Goal: Find specific page/section: Locate a particular part of the current website

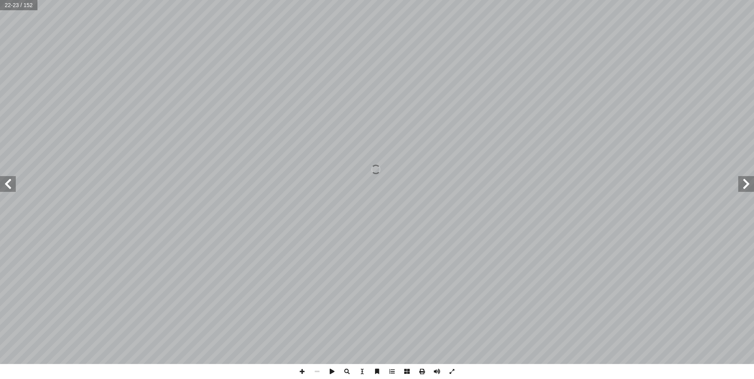
click at [743, 186] on span at bounding box center [746, 184] width 16 height 16
click at [743, 182] on span at bounding box center [746, 184] width 16 height 16
click at [748, 183] on span at bounding box center [746, 184] width 16 height 16
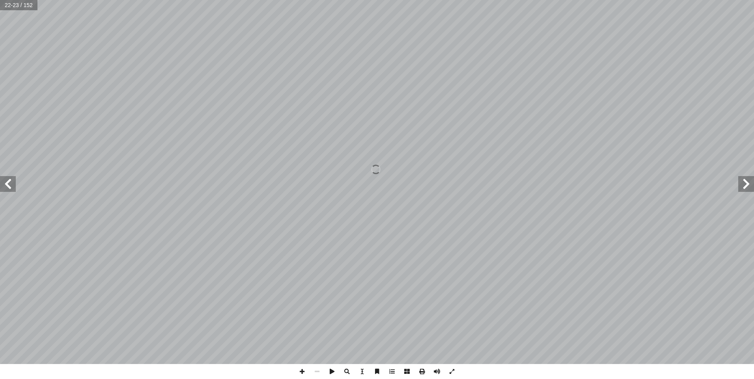
click at [748, 183] on span at bounding box center [746, 184] width 16 height 16
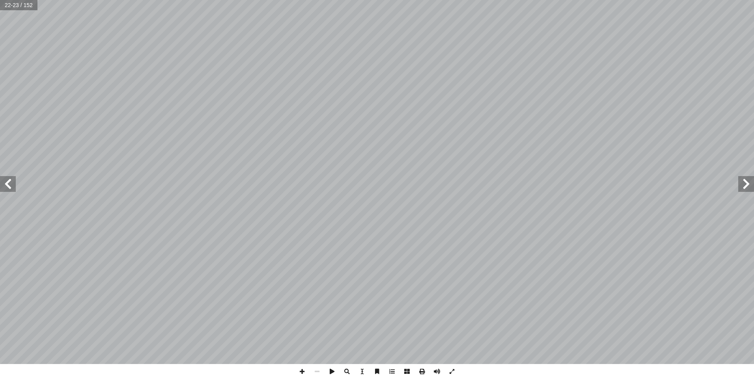
click at [747, 183] on span at bounding box center [746, 184] width 16 height 16
click at [751, 189] on span at bounding box center [746, 184] width 16 height 16
click at [747, 187] on span at bounding box center [746, 184] width 16 height 16
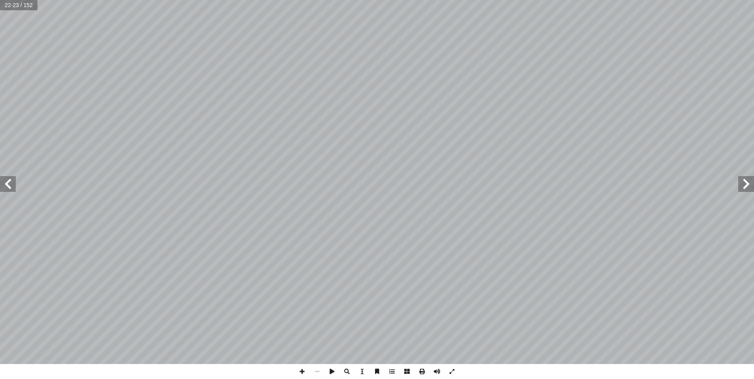
click at [747, 187] on span at bounding box center [746, 184] width 16 height 16
click at [750, 188] on span at bounding box center [746, 184] width 16 height 16
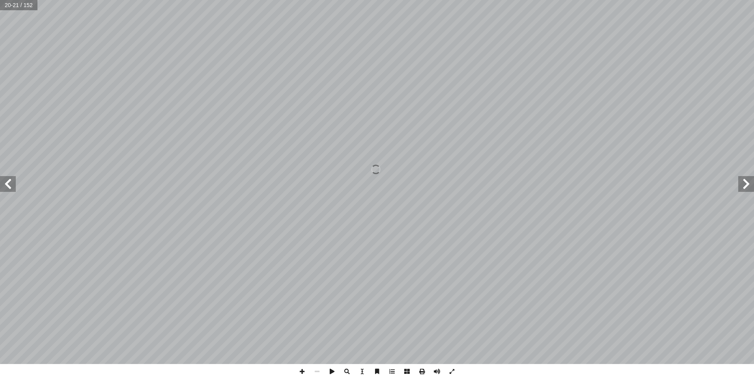
click at [750, 188] on span at bounding box center [746, 184] width 16 height 16
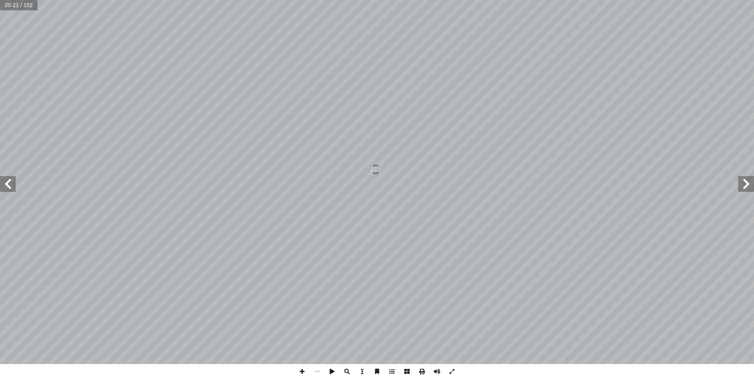
click at [750, 188] on span at bounding box center [746, 184] width 16 height 16
click at [747, 183] on span at bounding box center [746, 184] width 16 height 16
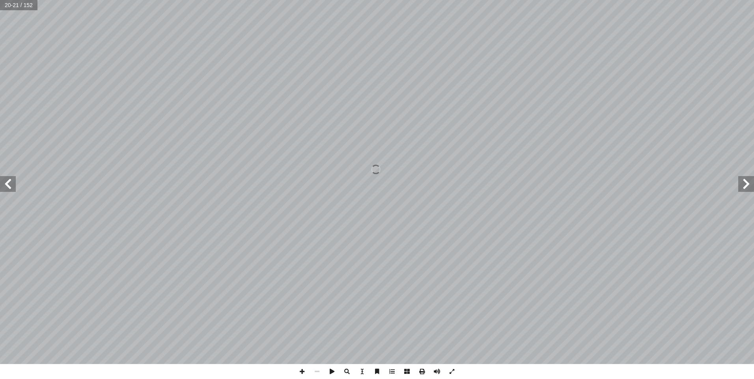
click at [747, 183] on span at bounding box center [746, 184] width 16 height 16
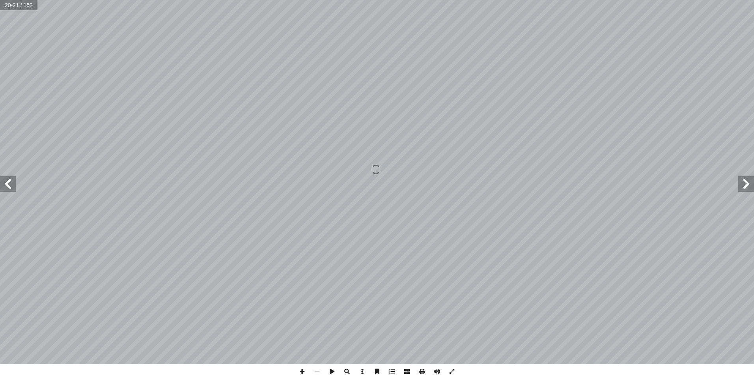
click at [741, 187] on span at bounding box center [746, 184] width 16 height 16
click at [742, 187] on span at bounding box center [746, 184] width 16 height 16
click at [749, 189] on span at bounding box center [746, 184] width 16 height 16
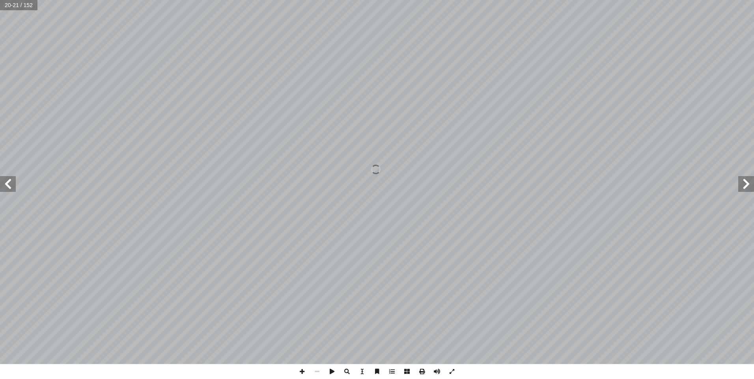
click at [749, 189] on span at bounding box center [746, 184] width 16 height 16
click at [751, 185] on span at bounding box center [746, 184] width 16 height 16
click at [747, 189] on span at bounding box center [746, 184] width 16 height 16
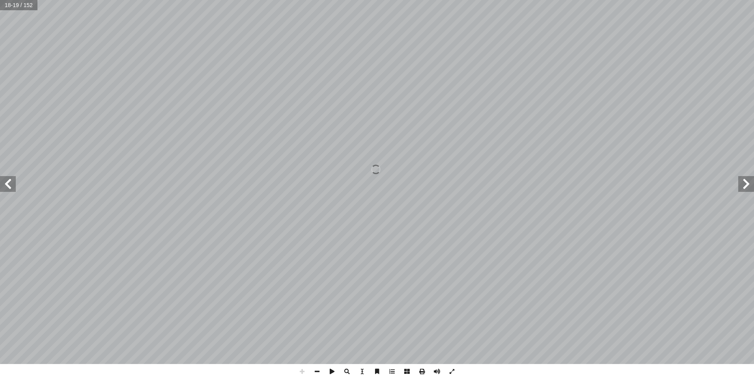
click at [747, 189] on span at bounding box center [746, 184] width 16 height 16
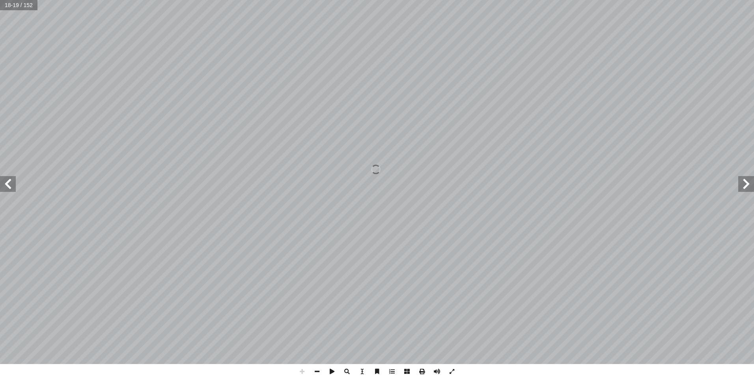
click at [747, 189] on span at bounding box center [746, 184] width 16 height 16
click at [318, 375] on span at bounding box center [317, 371] width 15 height 15
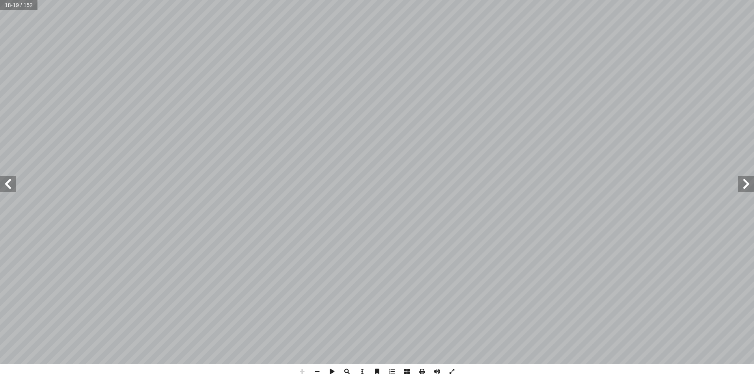
click at [319, 375] on span at bounding box center [317, 371] width 15 height 15
click at [319, 373] on span at bounding box center [317, 371] width 15 height 15
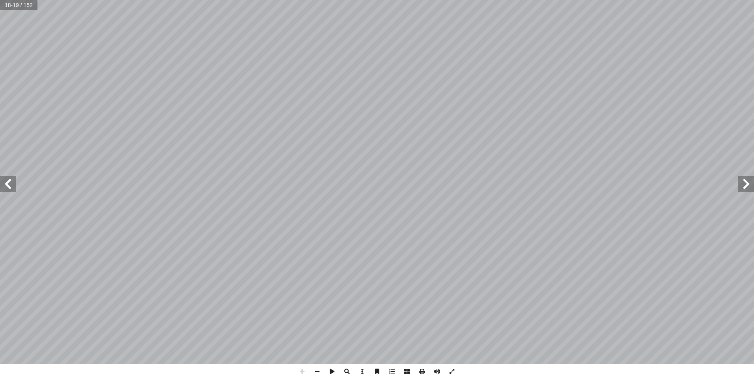
click at [317, 370] on span at bounding box center [317, 371] width 15 height 15
click at [748, 188] on span at bounding box center [746, 184] width 16 height 16
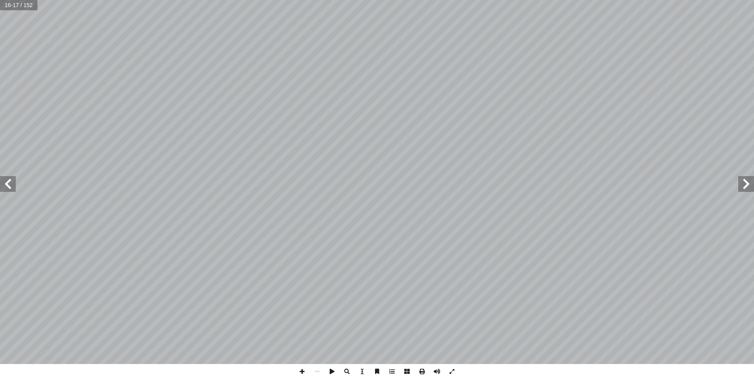
click at [748, 184] on span at bounding box center [746, 184] width 16 height 16
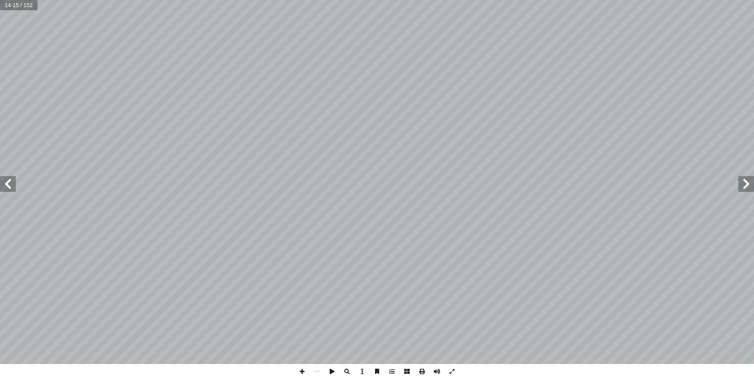
click at [748, 184] on span at bounding box center [746, 184] width 16 height 16
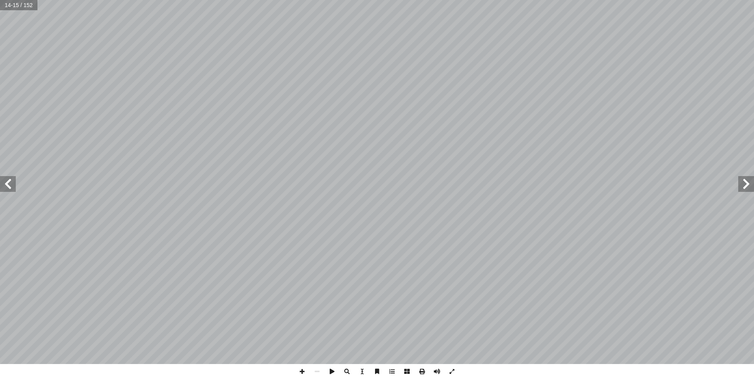
click at [749, 184] on span at bounding box center [746, 184] width 16 height 16
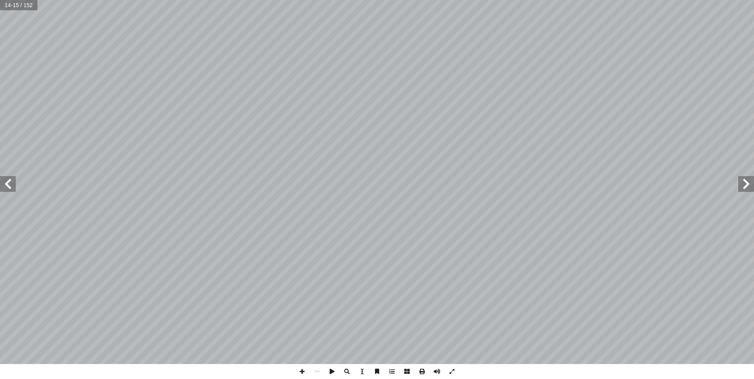
click at [749, 184] on span at bounding box center [746, 184] width 16 height 16
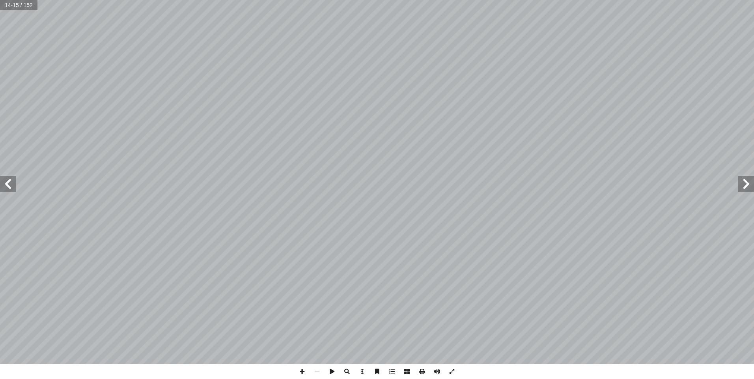
click at [749, 184] on span at bounding box center [746, 184] width 16 height 16
click at [750, 184] on span at bounding box center [746, 184] width 16 height 16
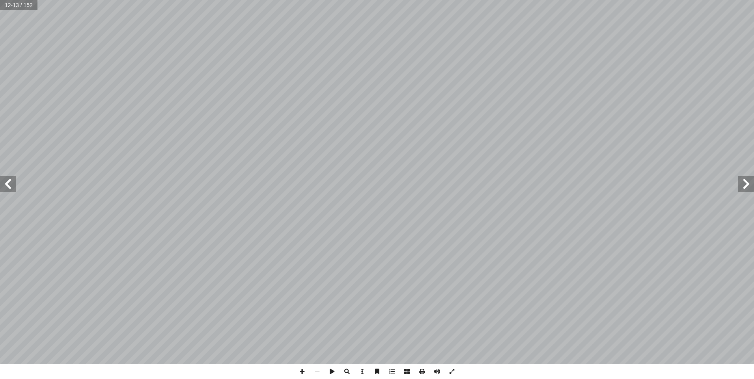
click at [750, 184] on span at bounding box center [746, 184] width 16 height 16
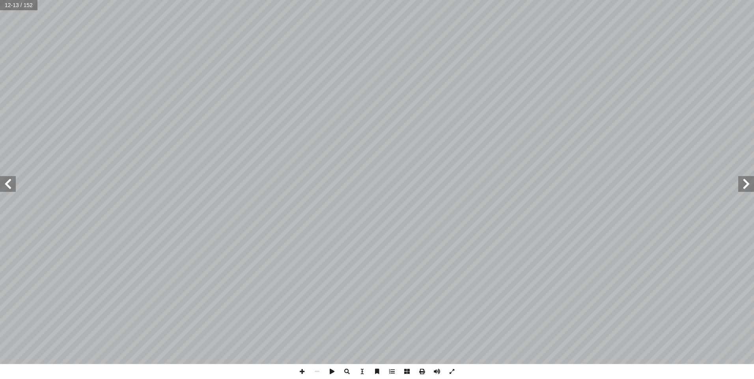
click at [745, 181] on span at bounding box center [746, 184] width 16 height 16
click at [747, 183] on span at bounding box center [746, 184] width 16 height 16
click at [748, 183] on span at bounding box center [746, 184] width 16 height 16
click at [748, 184] on span at bounding box center [746, 184] width 16 height 16
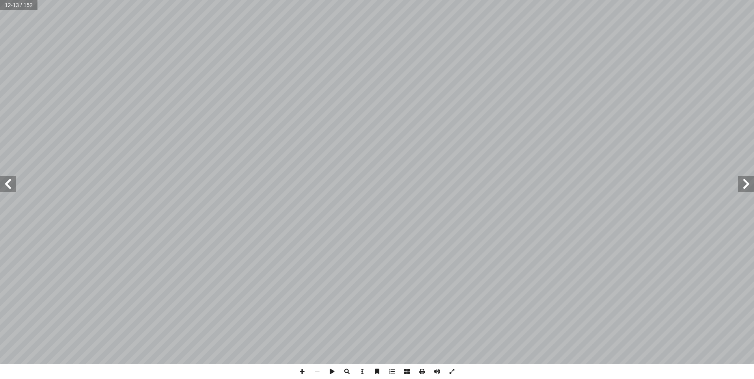
click at [748, 184] on span at bounding box center [746, 184] width 16 height 16
click at [751, 190] on span at bounding box center [746, 184] width 16 height 16
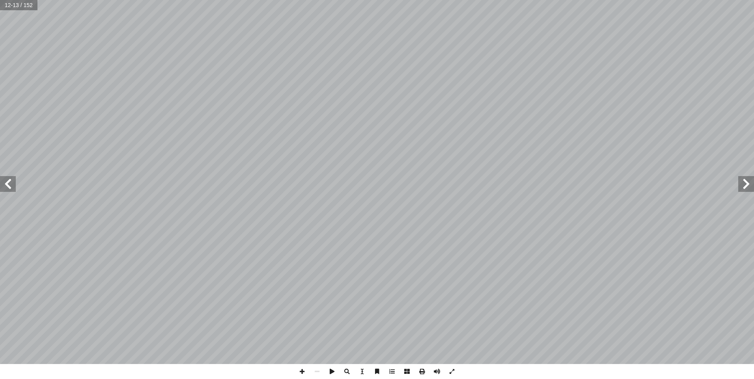
click at [751, 190] on span at bounding box center [746, 184] width 16 height 16
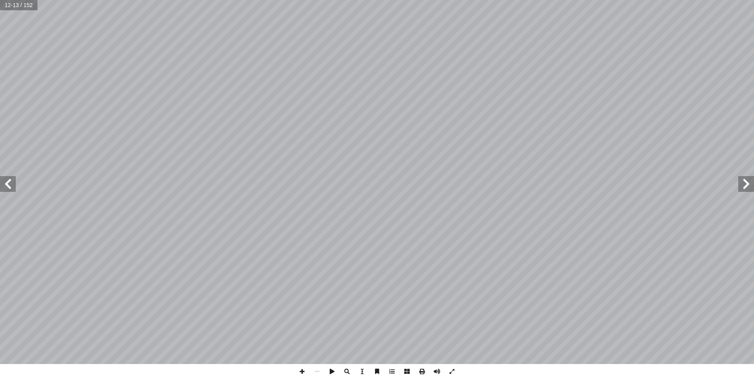
click at [751, 190] on span at bounding box center [746, 184] width 16 height 16
click at [749, 183] on span at bounding box center [746, 184] width 16 height 16
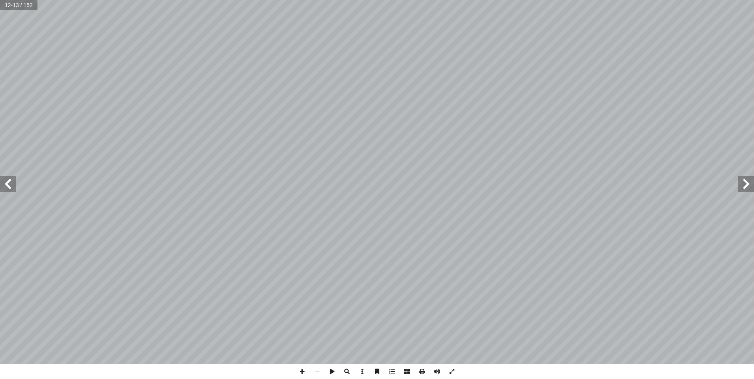
click at [749, 183] on span at bounding box center [746, 184] width 16 height 16
click at [749, 185] on span at bounding box center [746, 184] width 16 height 16
click at [748, 185] on span at bounding box center [746, 184] width 16 height 16
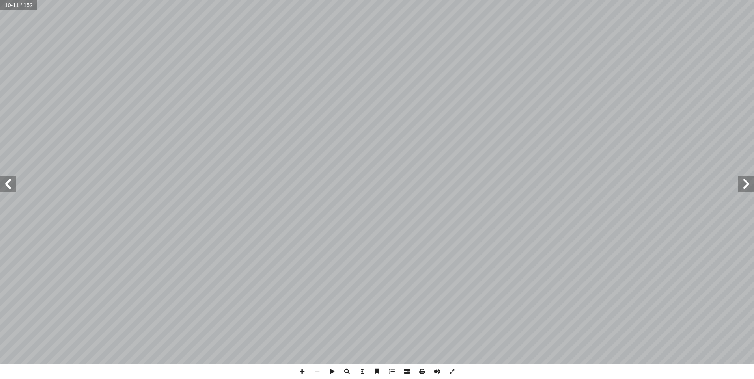
click at [748, 185] on span at bounding box center [746, 184] width 16 height 16
click at [747, 184] on span at bounding box center [746, 184] width 16 height 16
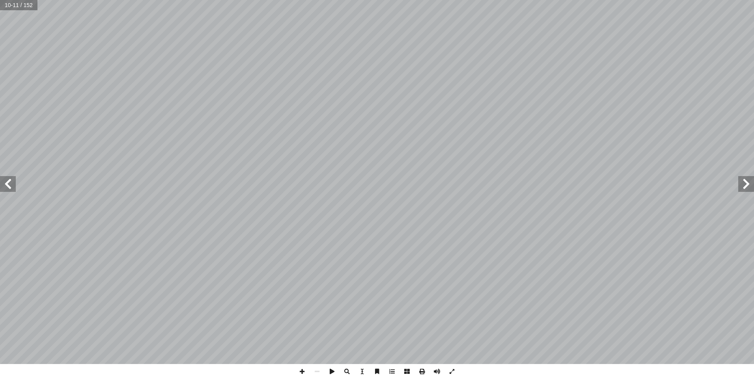
click at [746, 184] on span at bounding box center [746, 184] width 16 height 16
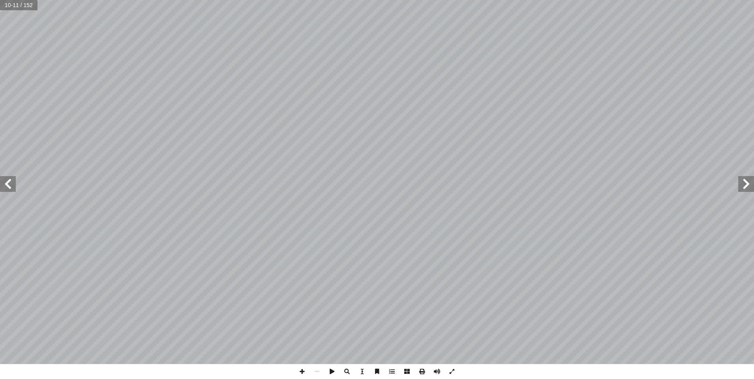
click at [746, 184] on span at bounding box center [746, 184] width 16 height 16
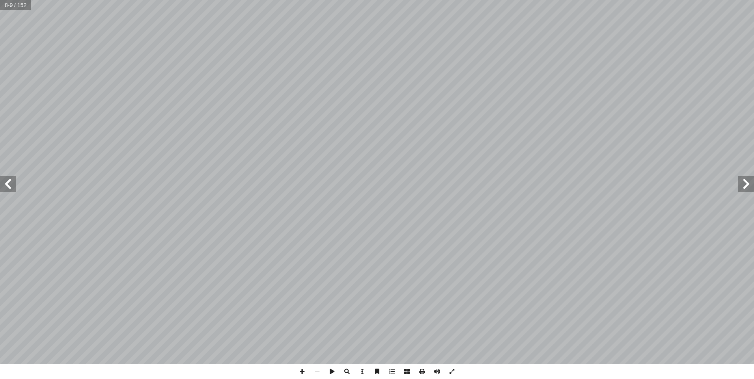
click at [746, 184] on span at bounding box center [746, 184] width 16 height 16
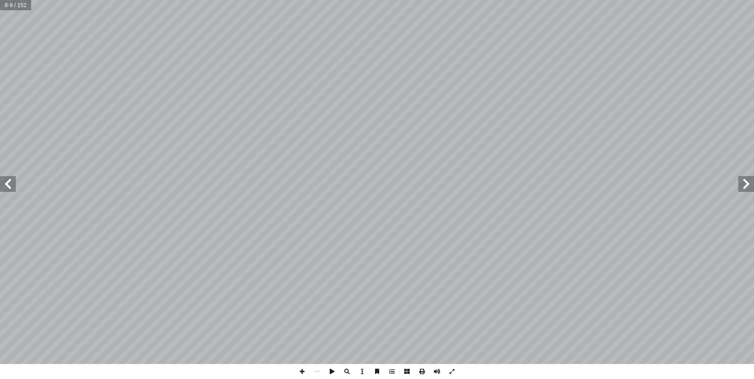
click at [746, 184] on span at bounding box center [746, 184] width 16 height 16
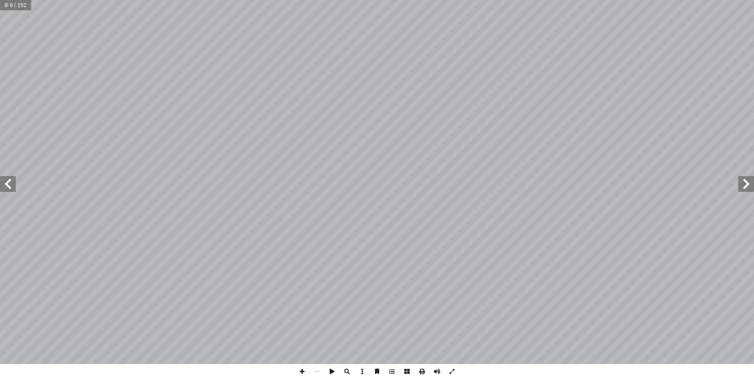
click at [746, 184] on span at bounding box center [746, 184] width 16 height 16
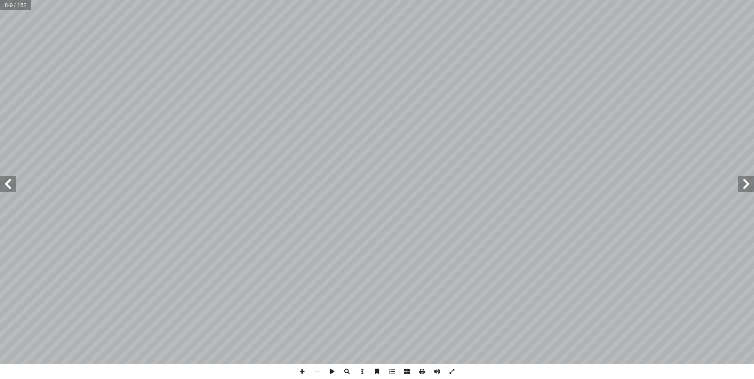
click at [746, 184] on span at bounding box center [746, 184] width 16 height 16
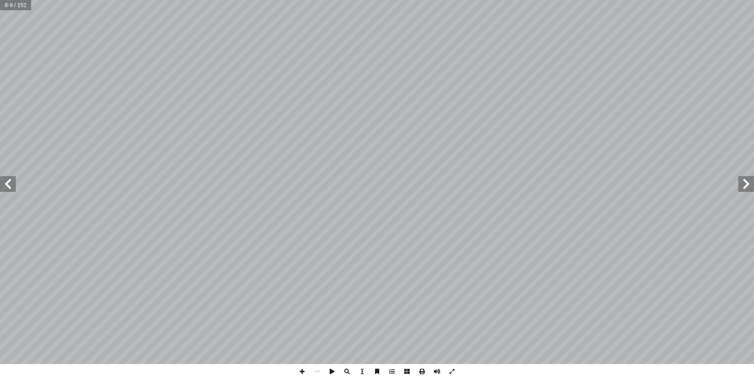
click at [746, 184] on span at bounding box center [746, 184] width 16 height 16
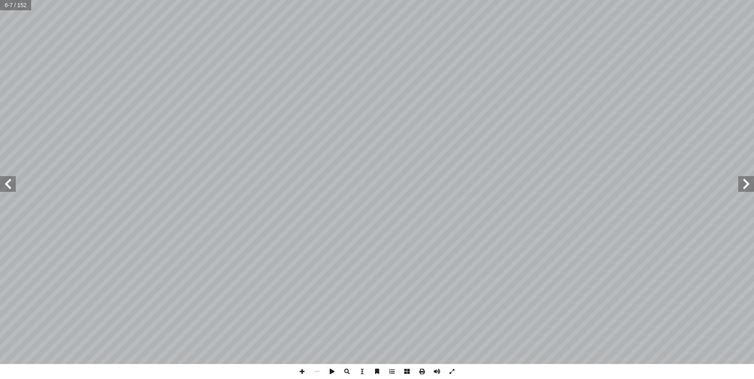
click at [746, 184] on span at bounding box center [746, 184] width 16 height 16
click at [747, 184] on span at bounding box center [746, 184] width 16 height 16
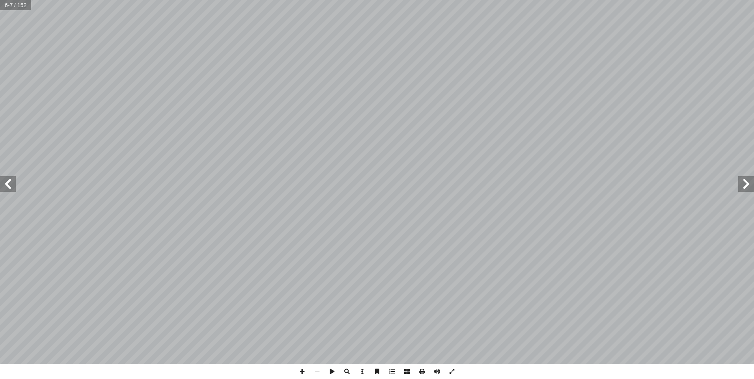
click at [747, 184] on span at bounding box center [746, 184] width 16 height 16
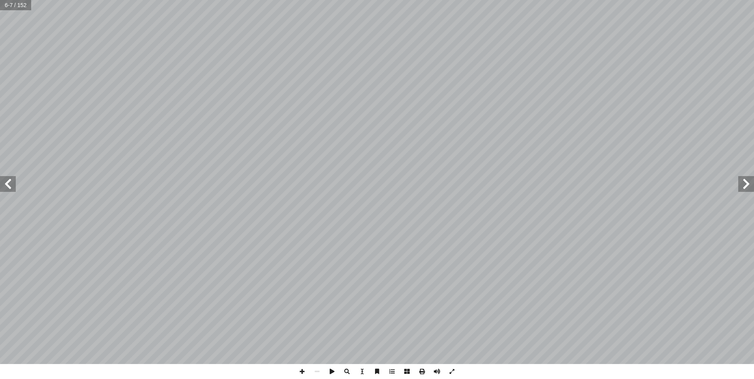
click at [747, 184] on span at bounding box center [746, 184] width 16 height 16
click at [747, 183] on span at bounding box center [746, 184] width 16 height 16
click at [748, 184] on span at bounding box center [746, 184] width 16 height 16
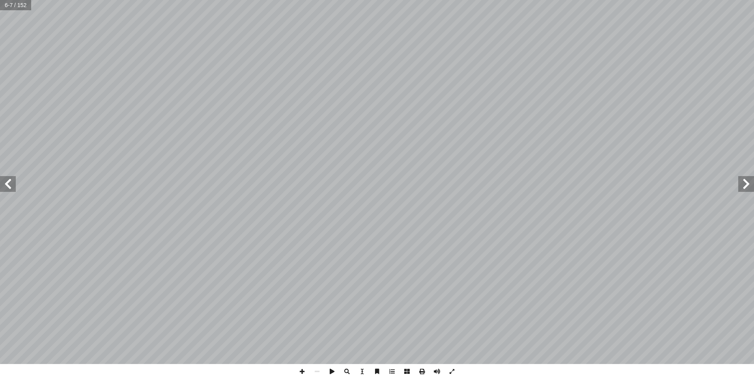
click at [748, 184] on span at bounding box center [746, 184] width 16 height 16
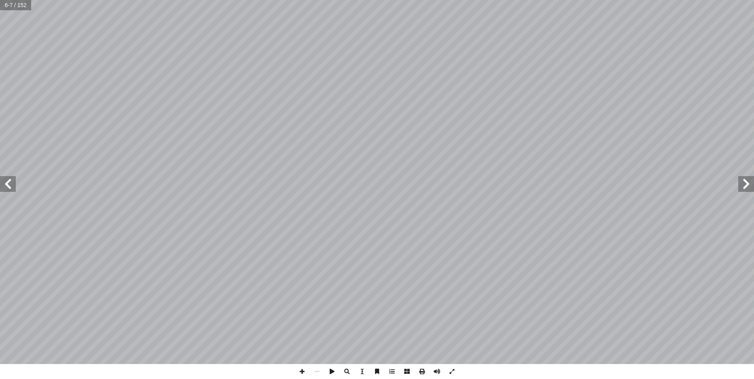
click at [748, 184] on span at bounding box center [746, 184] width 16 height 16
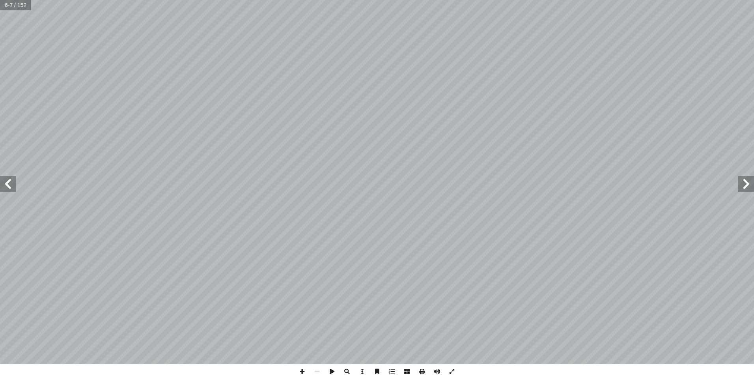
click at [748, 184] on span at bounding box center [746, 184] width 16 height 16
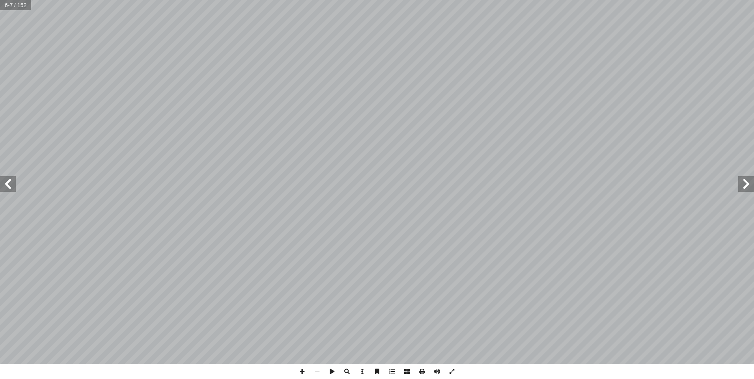
click at [748, 184] on span at bounding box center [746, 184] width 16 height 16
click at [747, 185] on span at bounding box center [746, 184] width 16 height 16
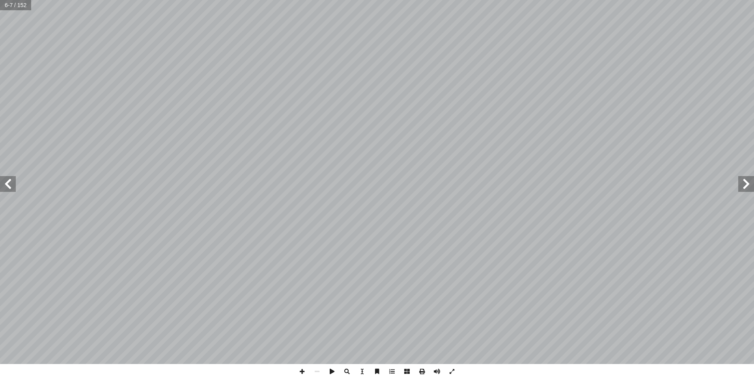
click at [747, 185] on span at bounding box center [746, 184] width 16 height 16
click at [745, 186] on span at bounding box center [746, 184] width 16 height 16
click at [746, 186] on span at bounding box center [746, 184] width 16 height 16
click at [746, 188] on span at bounding box center [746, 184] width 16 height 16
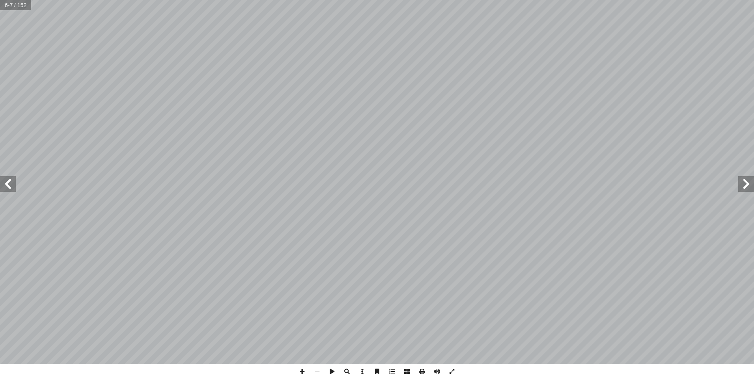
click at [746, 188] on span at bounding box center [746, 184] width 16 height 16
click at [746, 189] on span at bounding box center [746, 184] width 16 height 16
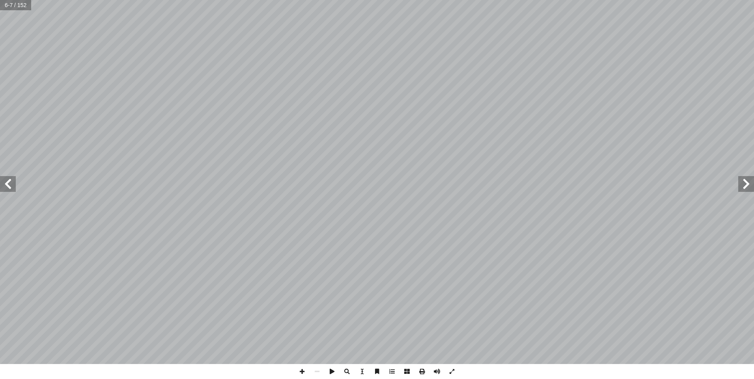
click at [746, 189] on span at bounding box center [746, 184] width 16 height 16
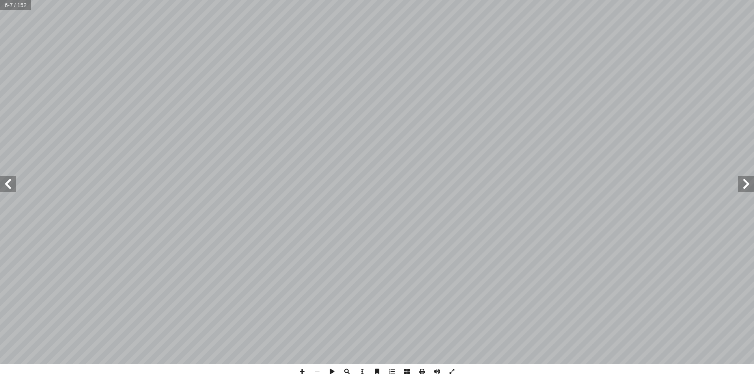
click at [746, 189] on span at bounding box center [746, 184] width 16 height 16
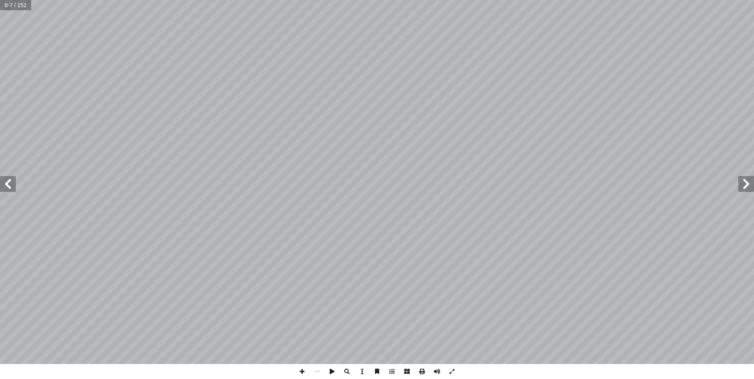
click at [746, 189] on span at bounding box center [746, 184] width 16 height 16
click at [745, 189] on span at bounding box center [746, 184] width 16 height 16
click at [746, 189] on span at bounding box center [746, 184] width 16 height 16
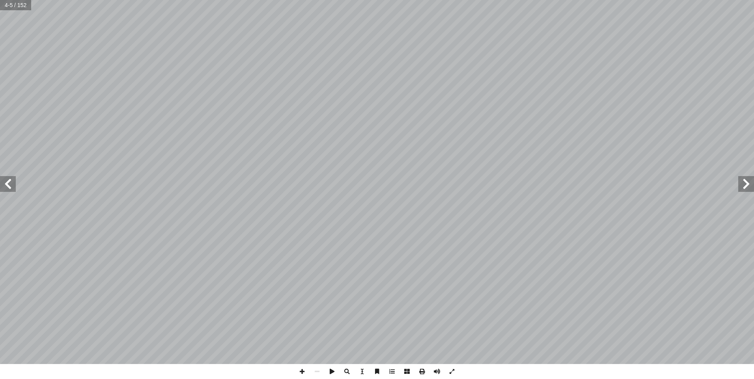
click at [746, 189] on span at bounding box center [746, 184] width 16 height 16
click at [746, 183] on span at bounding box center [746, 184] width 16 height 16
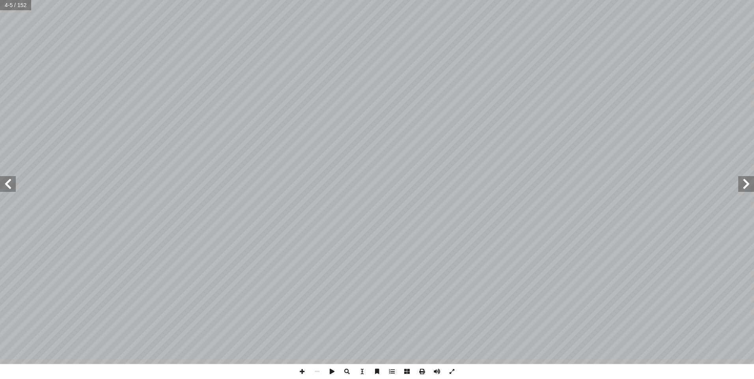
click at [746, 183] on span at bounding box center [746, 184] width 16 height 16
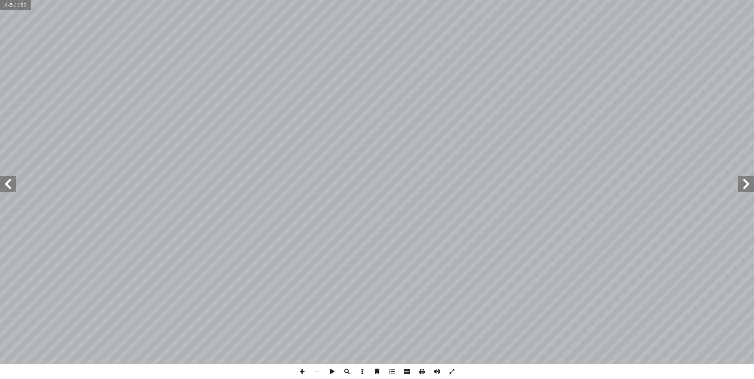
click at [746, 183] on span at bounding box center [746, 184] width 16 height 16
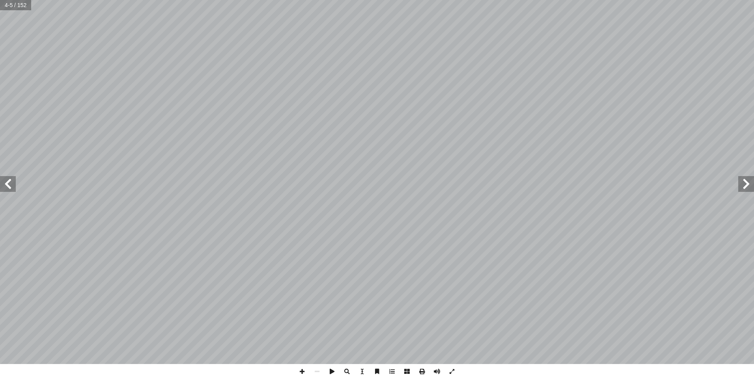
click at [746, 183] on span at bounding box center [746, 184] width 16 height 16
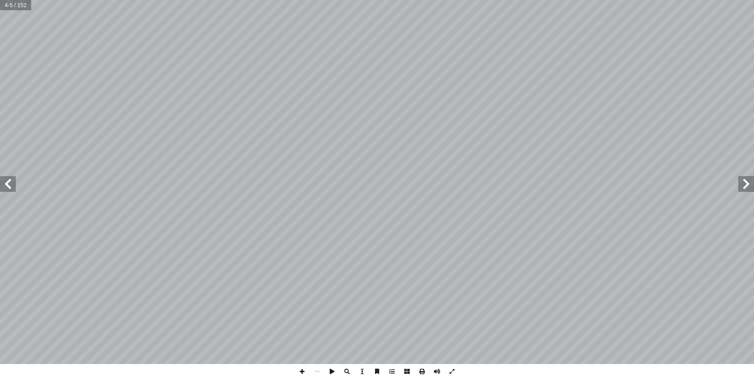
click at [746, 183] on span at bounding box center [746, 184] width 16 height 16
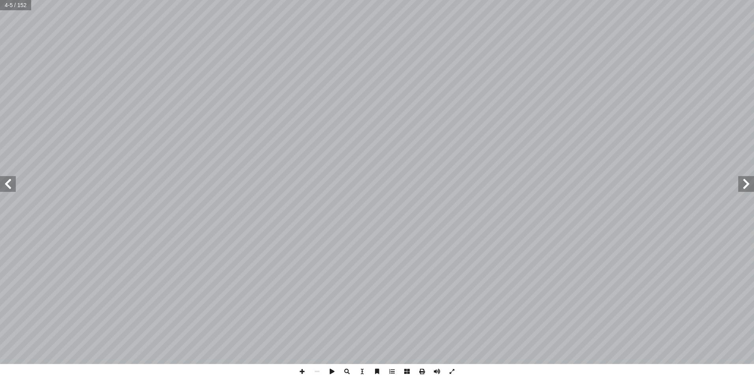
click at [746, 183] on span at bounding box center [746, 184] width 16 height 16
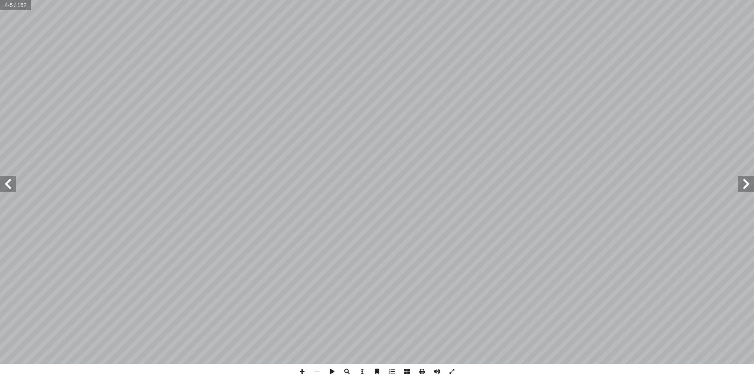
click at [746, 183] on span at bounding box center [746, 184] width 16 height 16
click at [745, 183] on span at bounding box center [746, 184] width 16 height 16
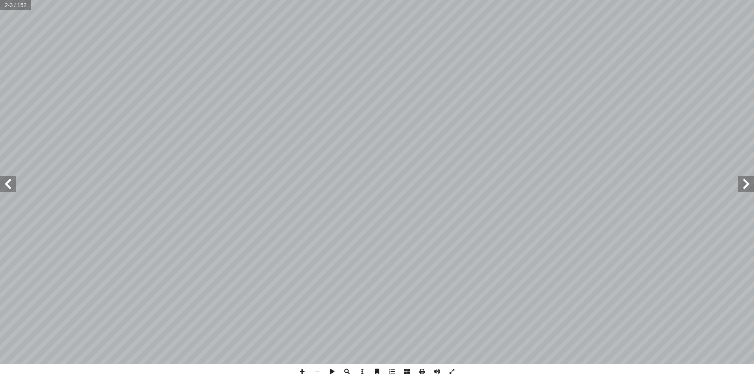
click at [743, 183] on span at bounding box center [746, 184] width 16 height 16
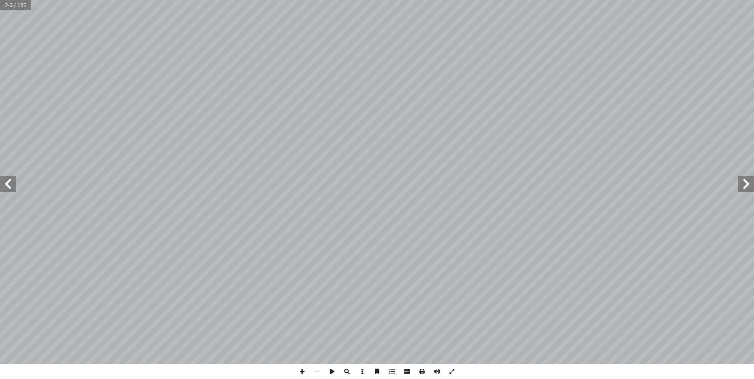
click at [743, 183] on span at bounding box center [746, 184] width 16 height 16
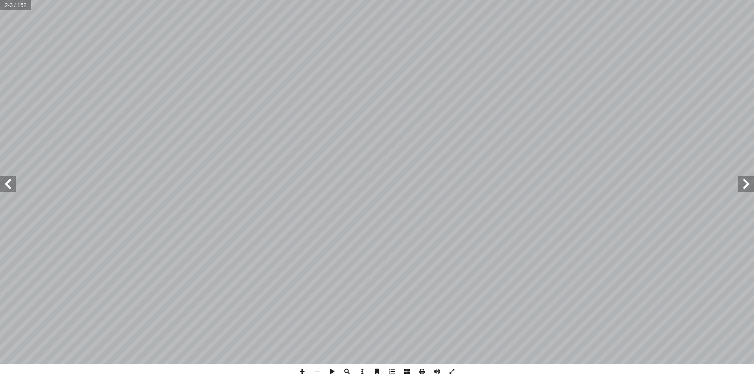
drag, startPoint x: 743, startPoint y: 183, endPoint x: 748, endPoint y: 181, distance: 5.6
click at [743, 183] on span at bounding box center [746, 184] width 16 height 16
click at [744, 183] on span at bounding box center [746, 184] width 16 height 16
click at [745, 184] on span at bounding box center [746, 184] width 16 height 16
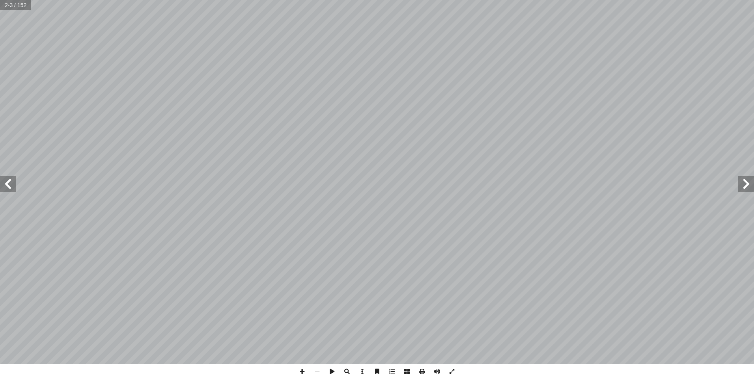
click at [745, 184] on span at bounding box center [746, 184] width 16 height 16
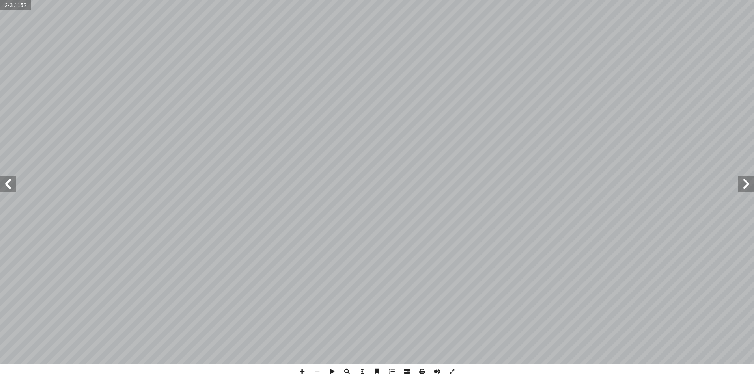
click at [745, 184] on span at bounding box center [746, 184] width 16 height 16
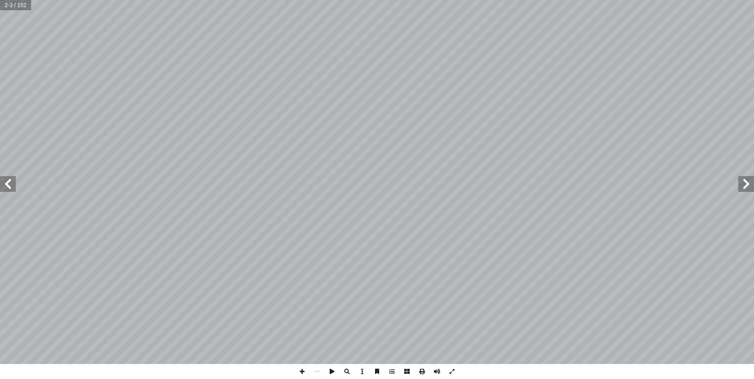
click at [745, 184] on span at bounding box center [746, 184] width 16 height 16
click at [748, 181] on span at bounding box center [746, 184] width 16 height 16
click at [748, 182] on span at bounding box center [746, 184] width 16 height 16
